Goal: Entertainment & Leisure: Consume media (video, audio)

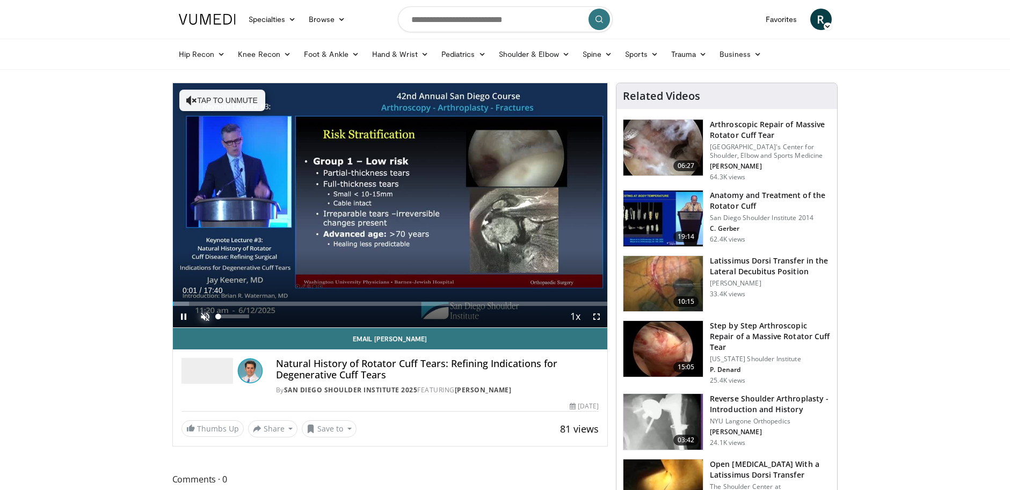
click at [204, 315] on span "Video Player" at bounding box center [204, 316] width 21 height 21
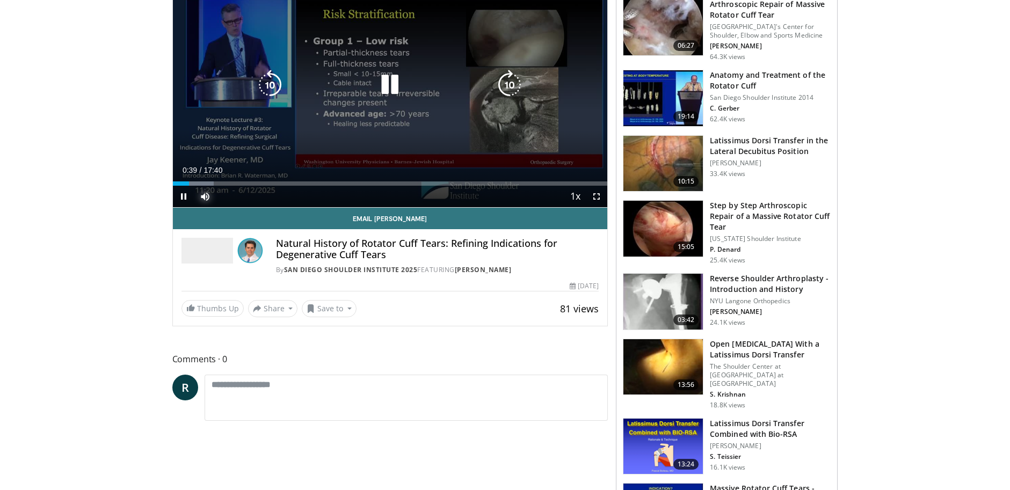
scroll to position [54, 0]
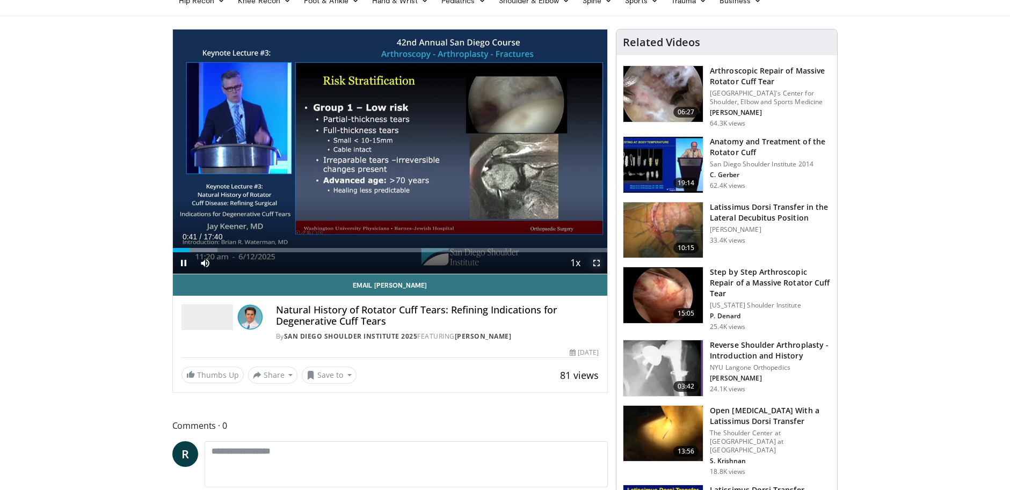
click at [594, 263] on span "Video Player" at bounding box center [596, 262] width 21 height 21
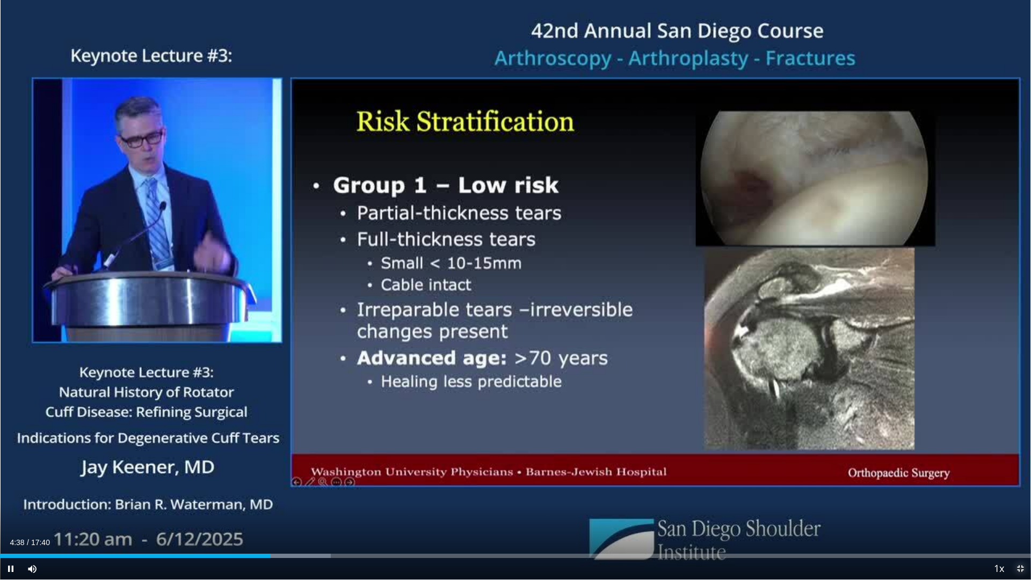
click at [1010, 490] on span "Video Player" at bounding box center [1020, 568] width 21 height 21
